Goal: Transaction & Acquisition: Purchase product/service

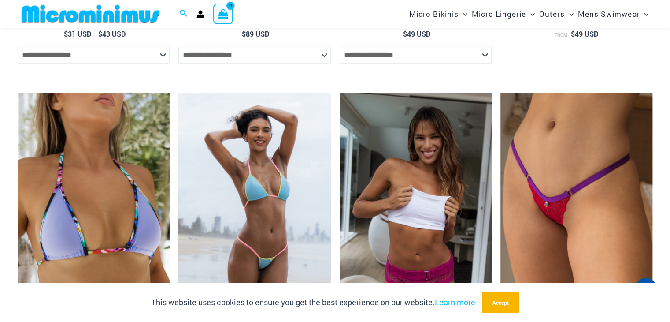
scroll to position [2550, 0]
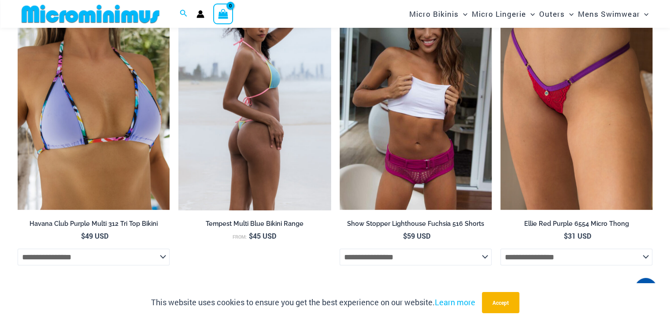
click at [277, 104] on img at bounding box center [254, 96] width 152 height 228
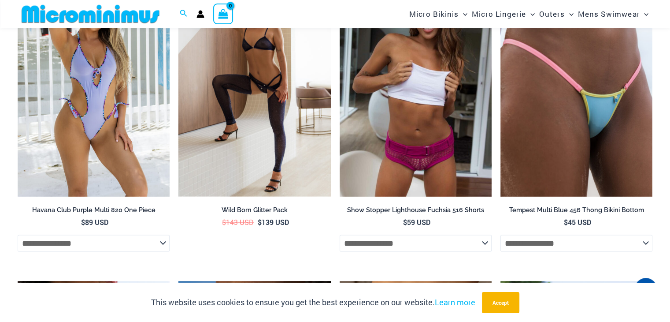
scroll to position [1773, 0]
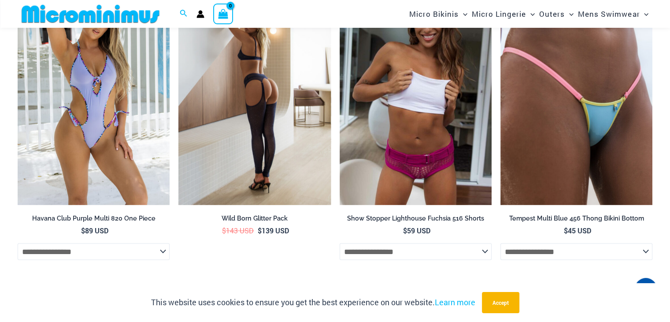
click at [221, 122] on img at bounding box center [254, 91] width 152 height 228
